Goal: Entertainment & Leisure: Consume media (video, audio)

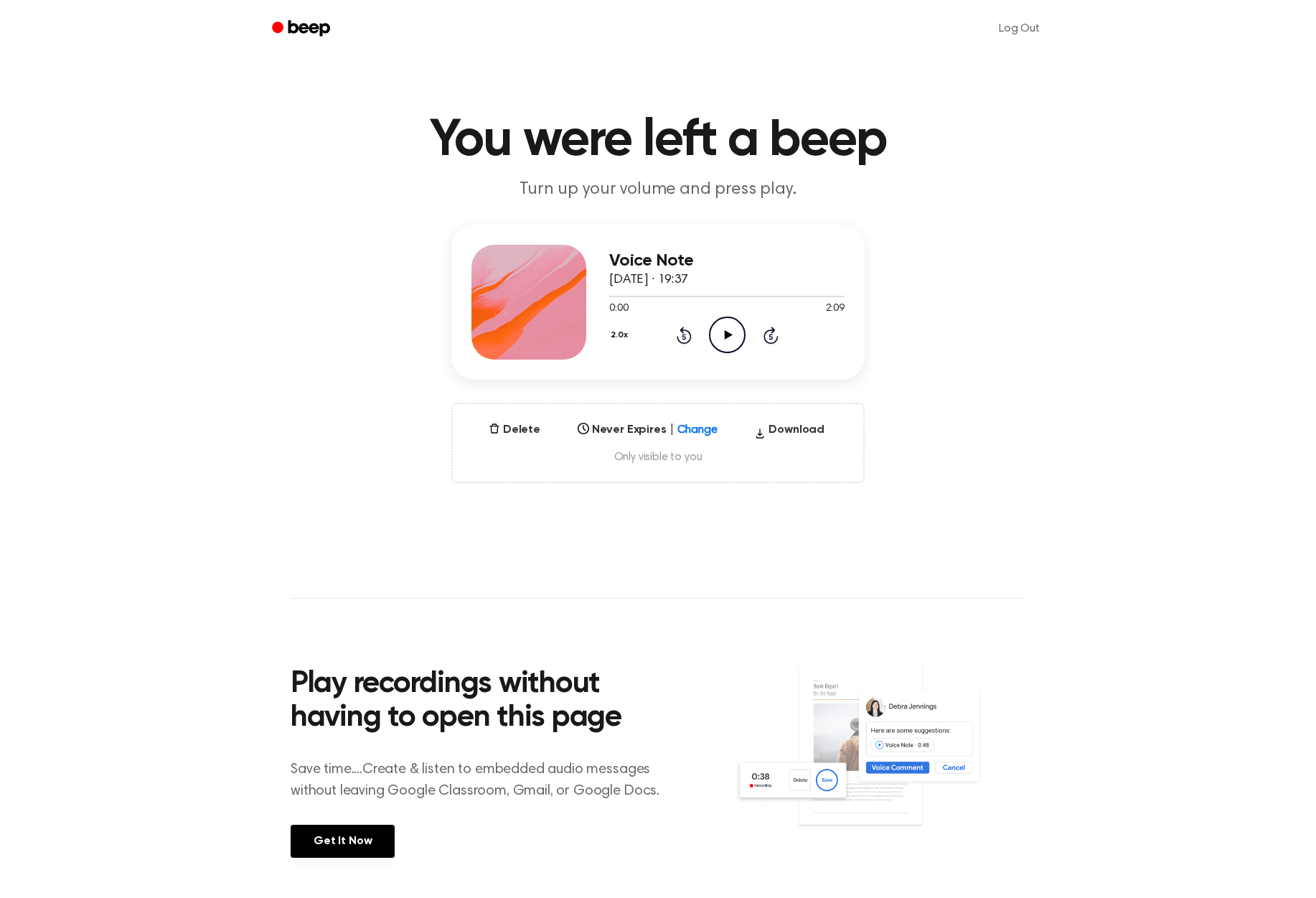
click at [735, 339] on icon "Play Audio" at bounding box center [727, 335] width 37 height 37
drag, startPoint x: 744, startPoint y: 299, endPoint x: 601, endPoint y: 296, distance: 143.0
click at [601, 296] on div "Voice Note [DATE] · 19:37 1:15 2:09 Your browser does not support the [object O…" at bounding box center [658, 302] width 413 height 155
click at [604, 295] on div "Voice Note [DATE] · 19:37 1:17 2:09 Your browser does not support the [object O…" at bounding box center [658, 302] width 413 height 155
click at [717, 333] on icon "Pause Audio" at bounding box center [727, 335] width 37 height 37
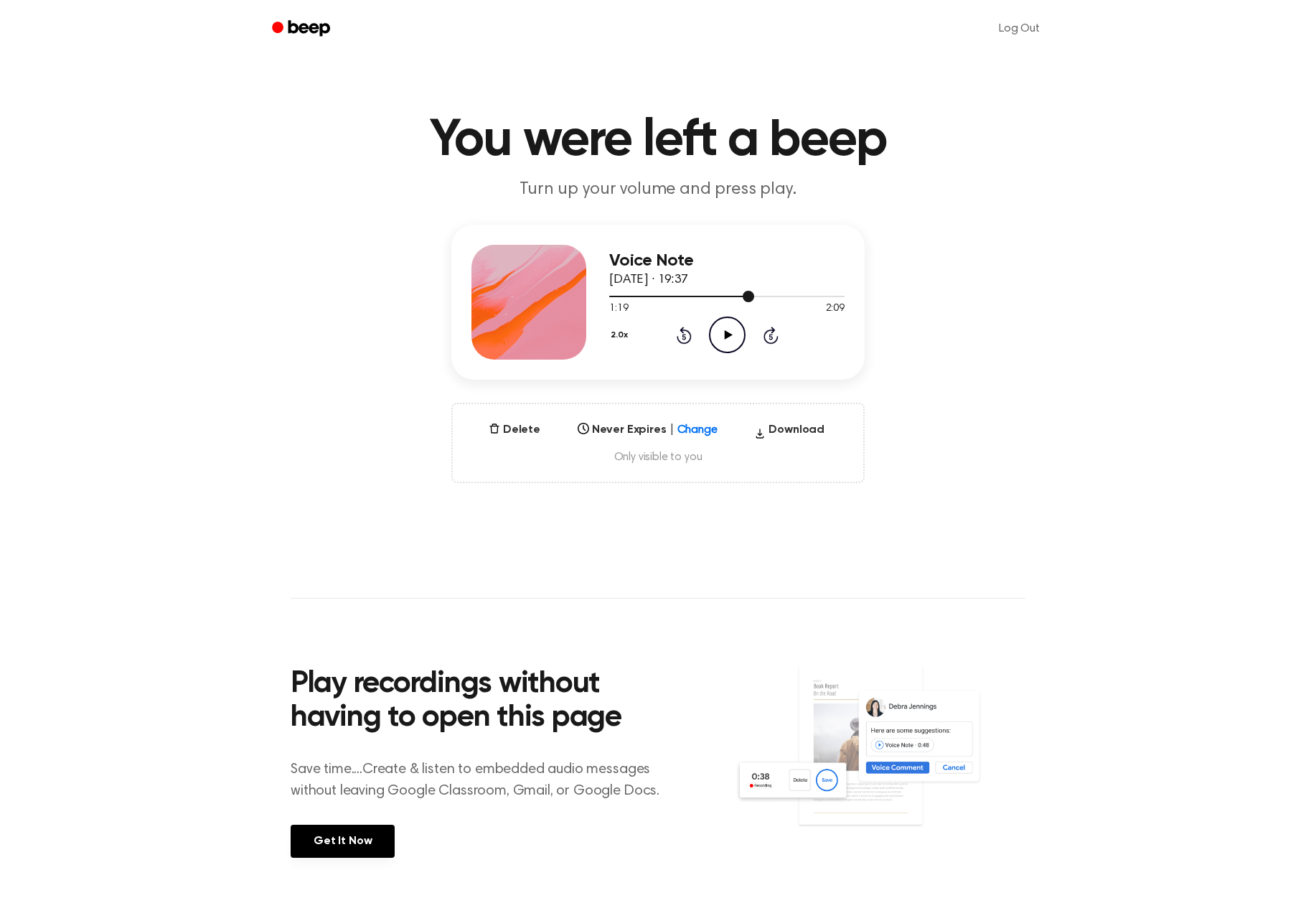
drag, startPoint x: 749, startPoint y: 296, endPoint x: 613, endPoint y: 296, distance: 136.0
click at [614, 296] on div at bounding box center [682, 296] width 145 height 1
click at [726, 337] on icon at bounding box center [728, 335] width 8 height 9
click at [624, 333] on button "2.0x" at bounding box center [621, 335] width 24 height 25
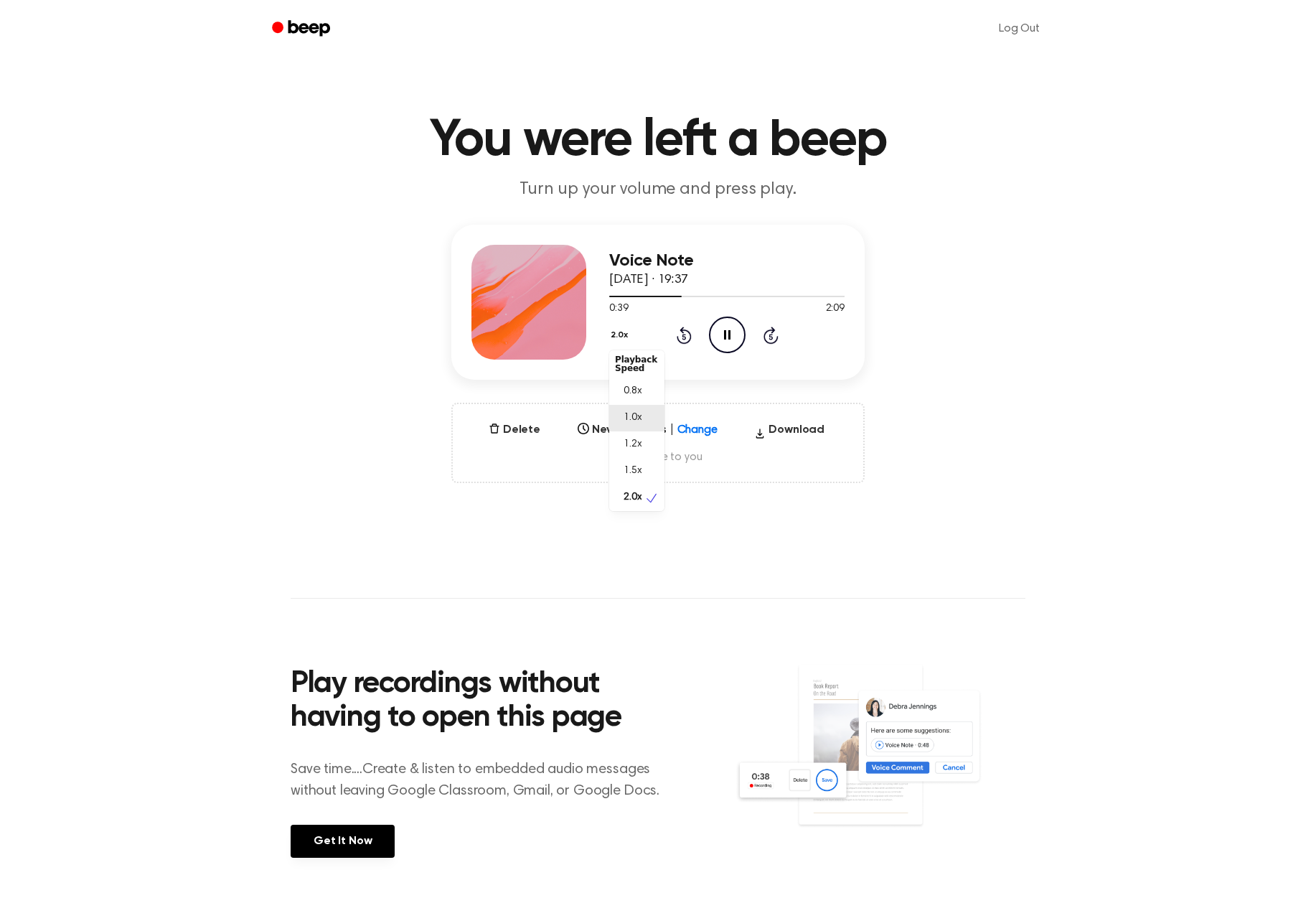
click at [635, 421] on span "1.0x" at bounding box center [633, 418] width 18 height 15
drag, startPoint x: 678, startPoint y: 297, endPoint x: 597, endPoint y: 298, distance: 81.0
click at [596, 298] on div "Voice Note [DATE] · 19:37 0:42 2:09 Your browser does not support the [object O…" at bounding box center [658, 302] width 413 height 155
click at [709, 332] on icon "Pause Audio" at bounding box center [727, 335] width 37 height 37
drag, startPoint x: 673, startPoint y: 296, endPoint x: 605, endPoint y: 296, distance: 68.0
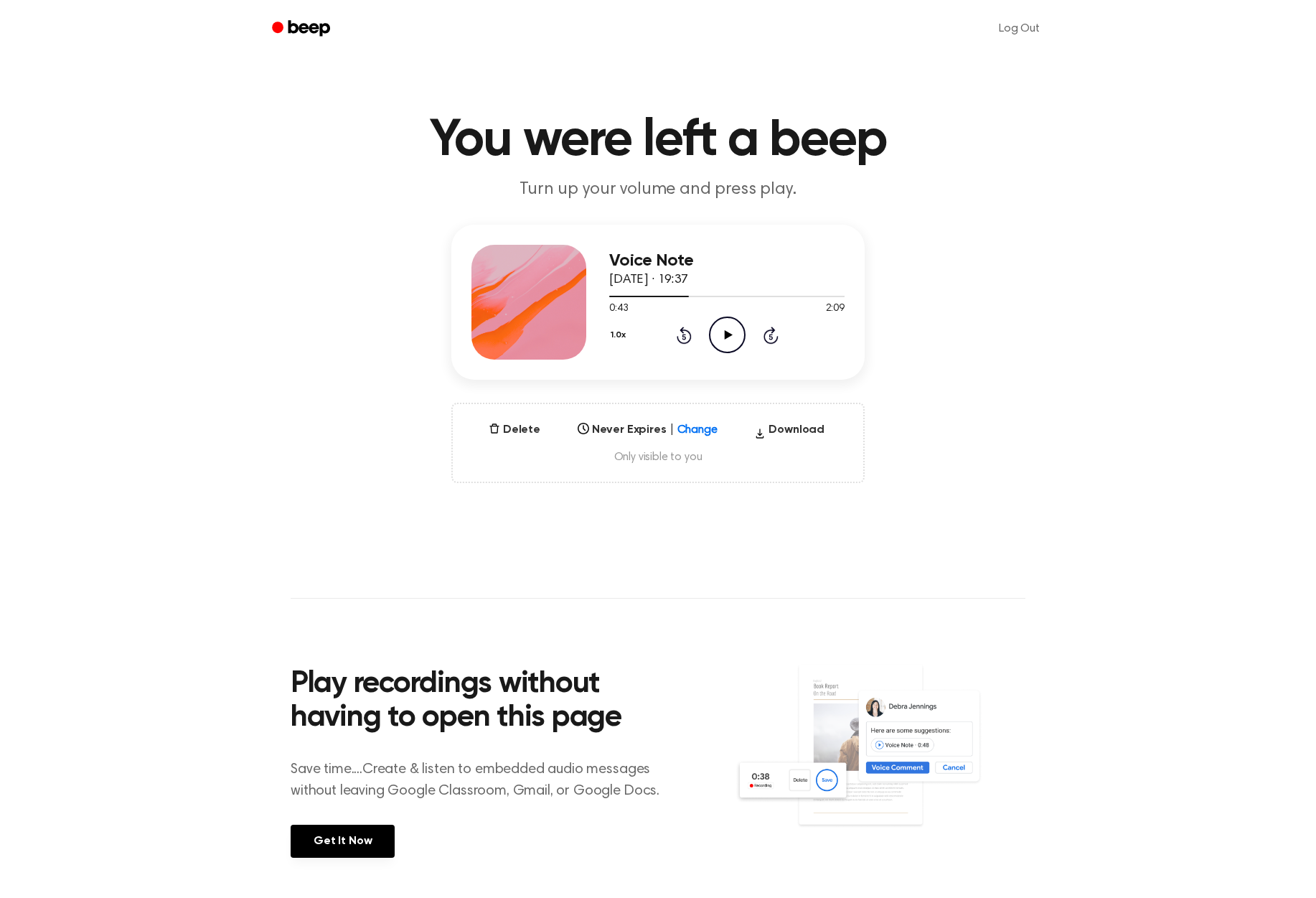
click at [605, 296] on div "Voice Note [DATE] · 19:37 0:43 2:09 Your browser does not support the [object O…" at bounding box center [658, 302] width 413 height 155
drag, startPoint x: 680, startPoint y: 296, endPoint x: 609, endPoint y: 296, distance: 71.0
click at [609, 296] on div at bounding box center [649, 296] width 79 height 1
click at [732, 338] on icon "Play Audio" at bounding box center [727, 335] width 37 height 37
